Goal: Find specific page/section: Find specific page/section

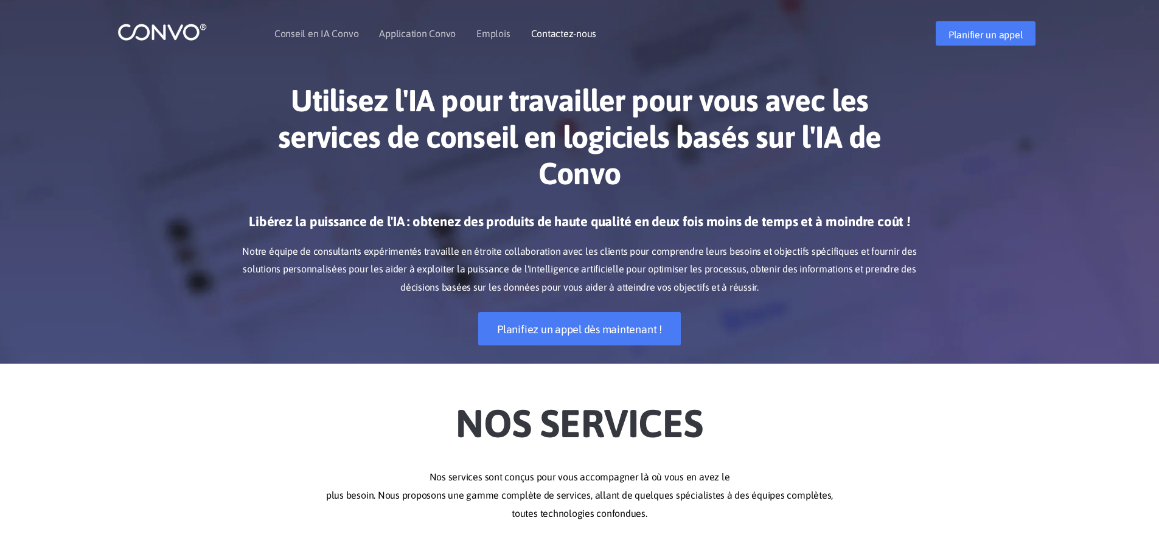
click at [564, 35] on font "Contactez-nous" at bounding box center [564, 33] width 66 height 11
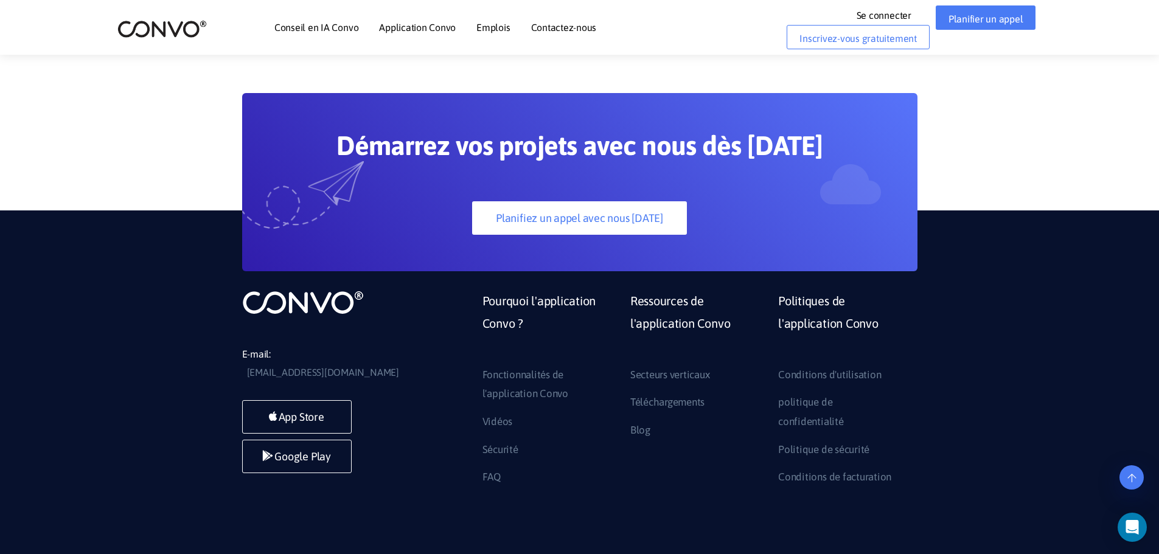
scroll to position [951, 0]
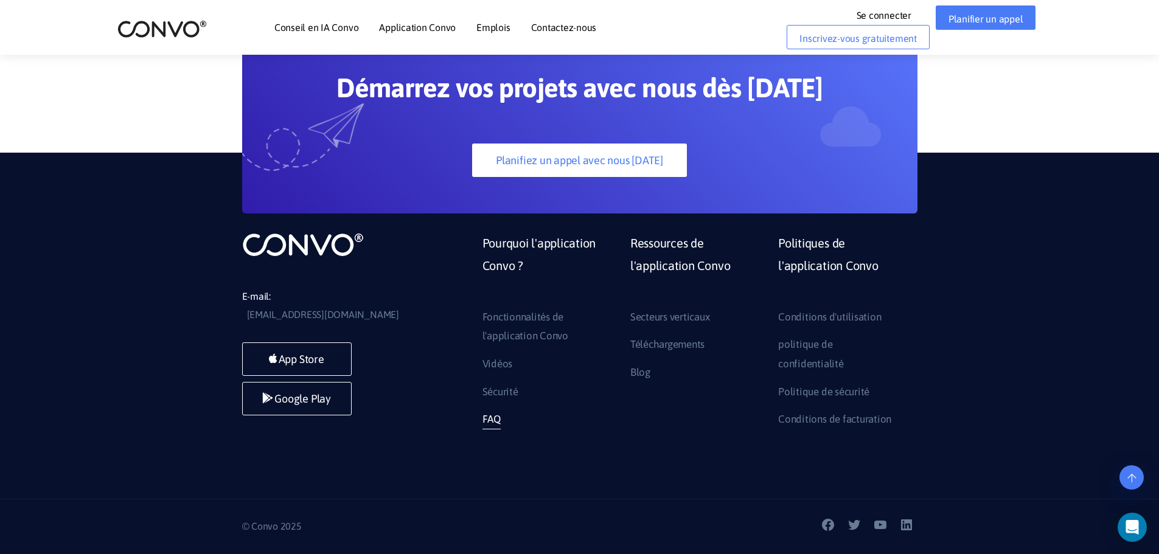
click at [482, 414] on font "FAQ" at bounding box center [491, 419] width 18 height 12
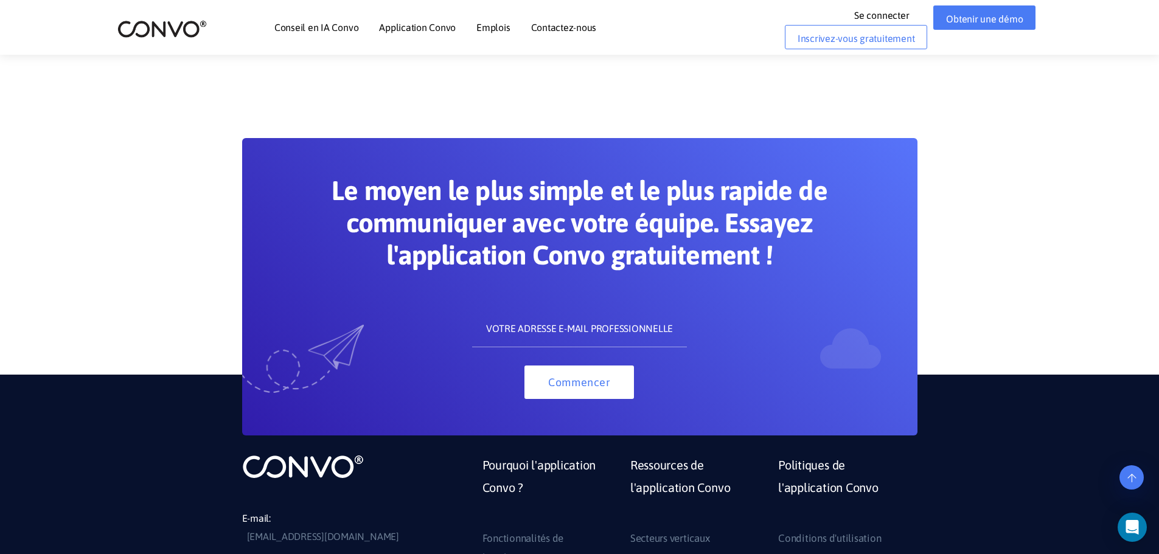
scroll to position [973, 0]
